Goal: Information Seeking & Learning: Check status

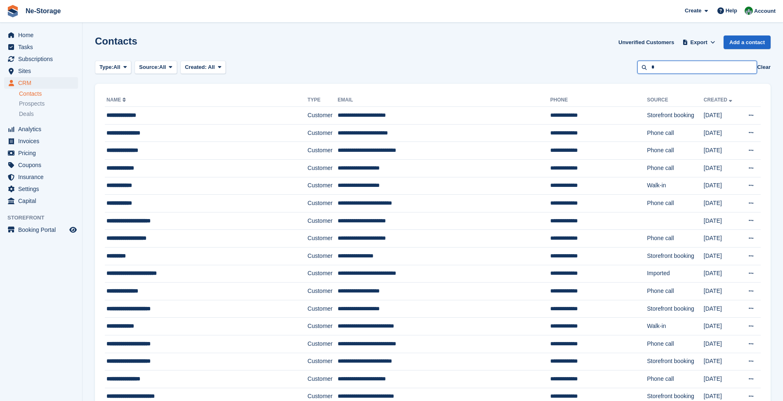
click at [662, 72] on input "*" at bounding box center [697, 68] width 120 height 14
type input "***"
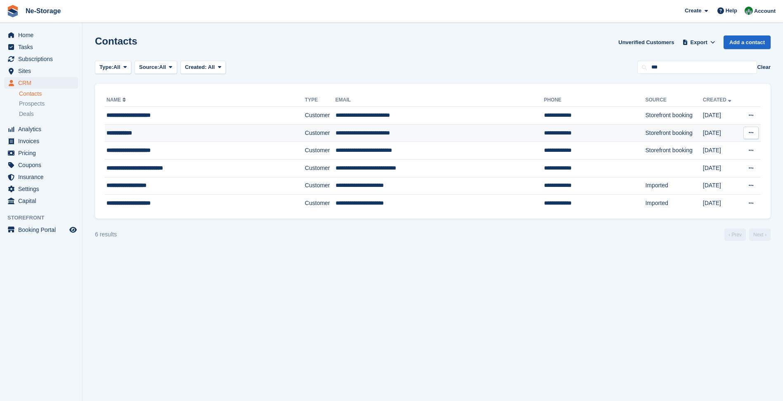
click at [544, 134] on td "**********" at bounding box center [594, 133] width 101 height 18
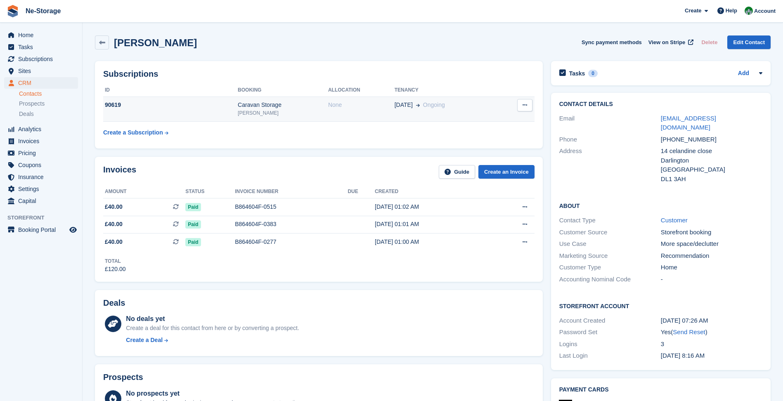
click at [427, 115] on td "15 Jun Ongoing" at bounding box center [446, 109] width 104 height 25
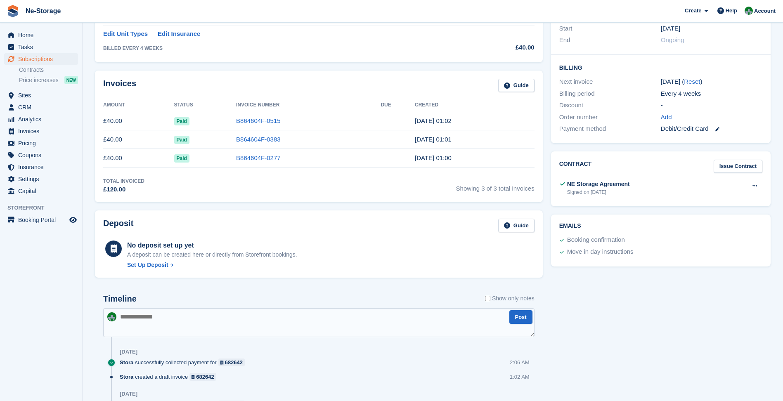
scroll to position [122, 0]
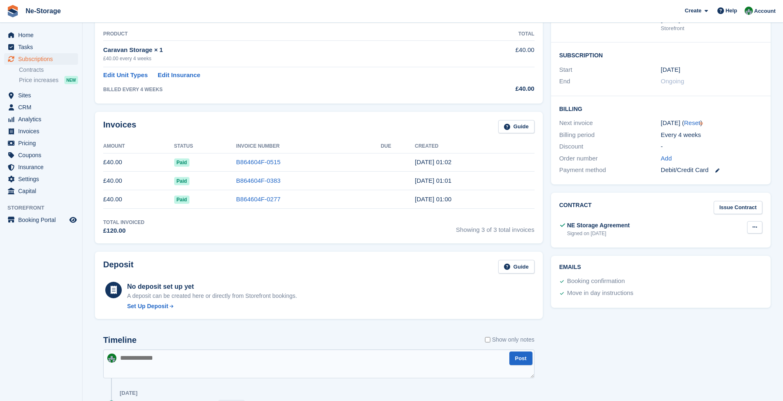
click at [760, 226] on button at bounding box center [754, 227] width 15 height 12
click at [719, 244] on p "View" at bounding box center [722, 243] width 72 height 11
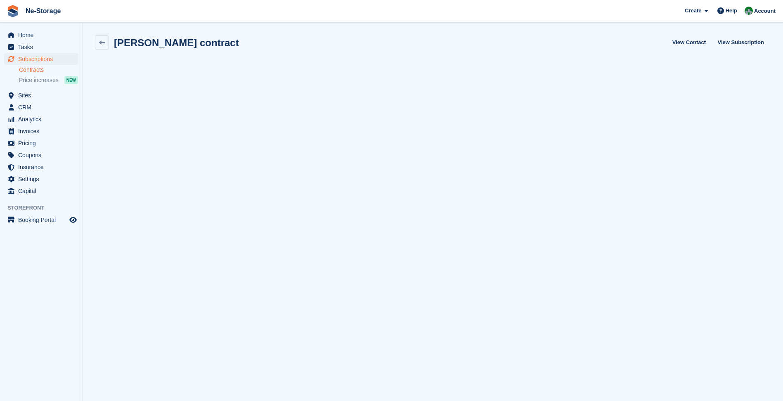
scroll to position [1, 0]
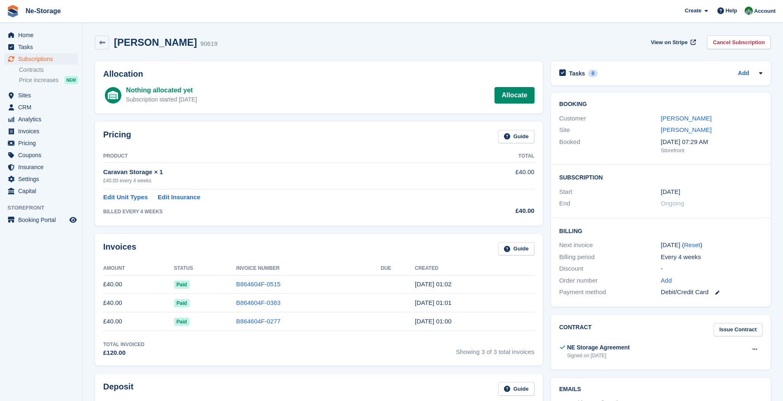
scroll to position [122, 0]
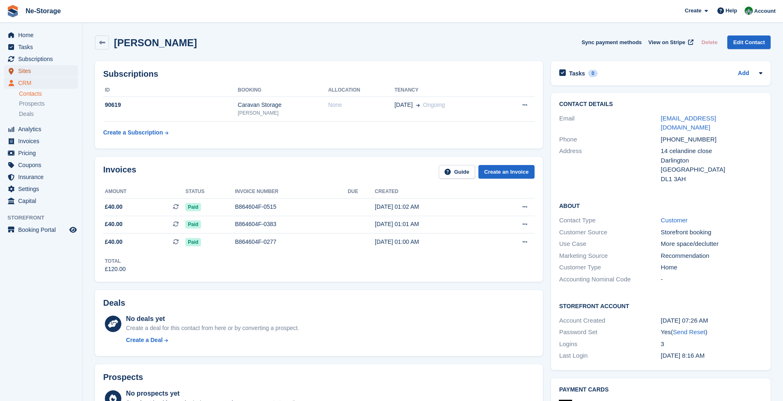
click at [34, 75] on span "Sites" at bounding box center [43, 71] width 50 height 12
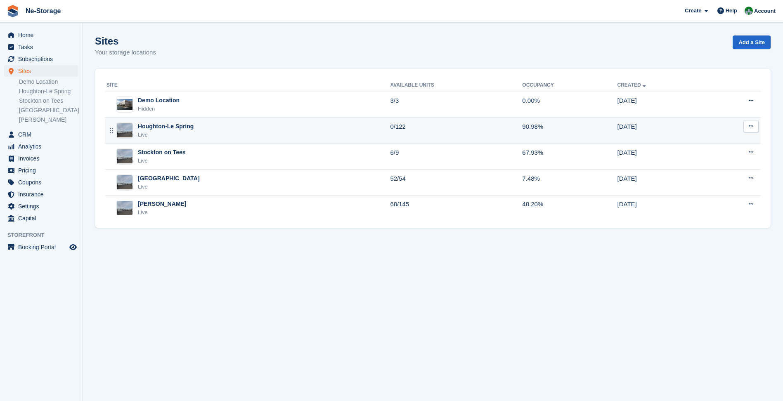
click at [245, 134] on div "Houghton-Le Spring Live" at bounding box center [247, 130] width 283 height 17
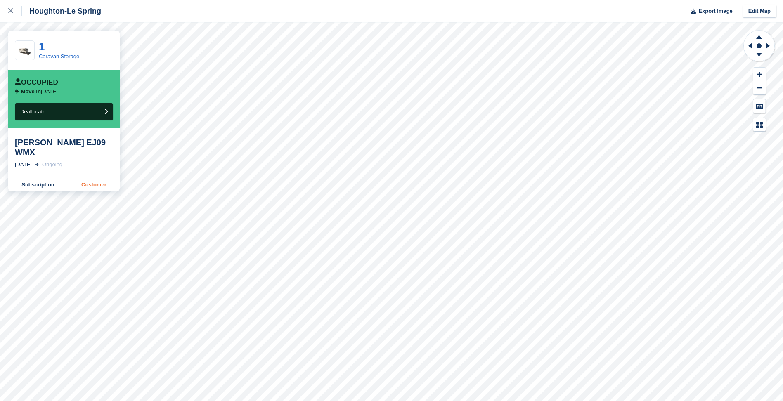
click at [93, 182] on link "Customer" at bounding box center [94, 184] width 52 height 13
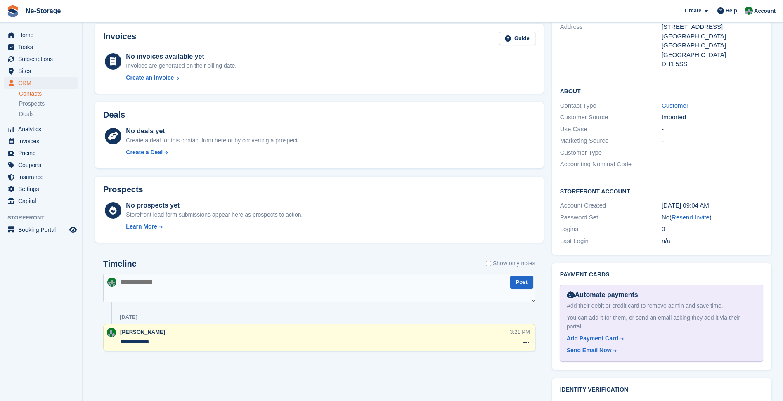
scroll to position [41, 0]
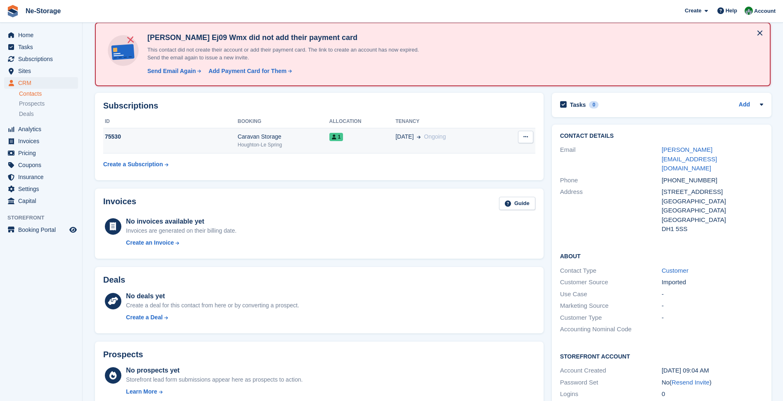
click at [375, 140] on div "1" at bounding box center [362, 136] width 66 height 9
